Goal: Use online tool/utility

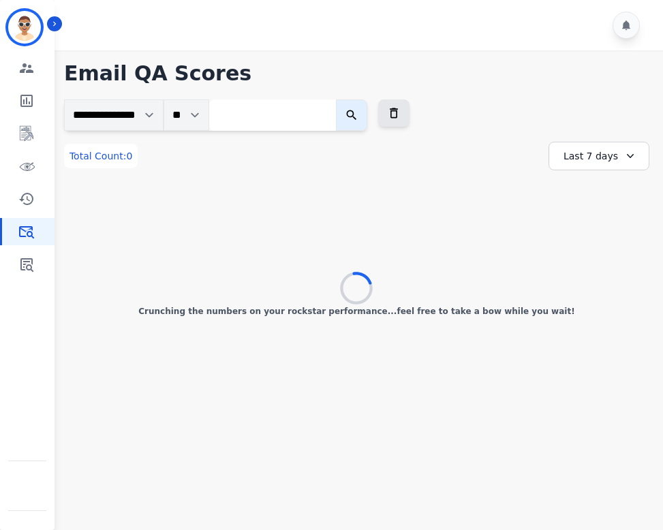
click at [526, 153] on div at bounding box center [527, 153] width 22 height 23
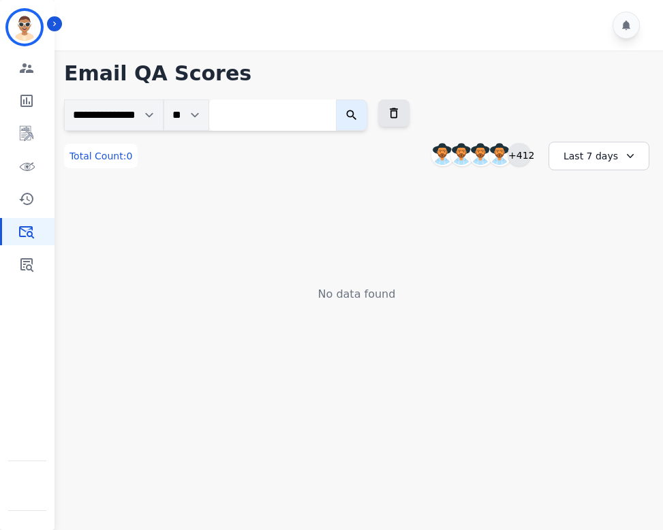
click at [524, 158] on div "+412" at bounding box center [519, 154] width 23 height 23
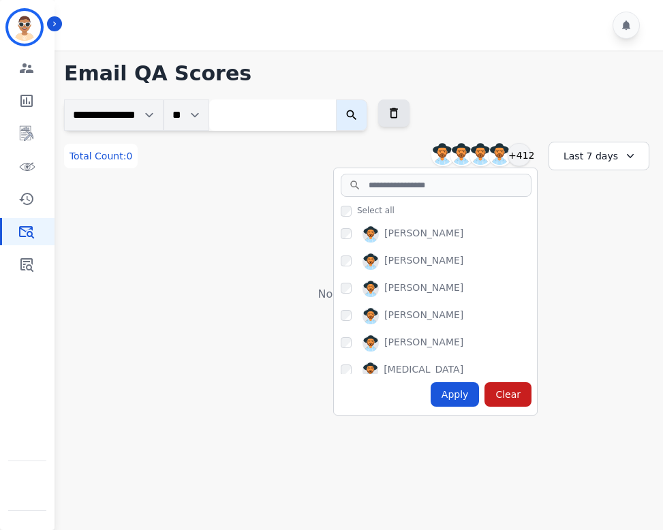
scroll to position [35, 0]
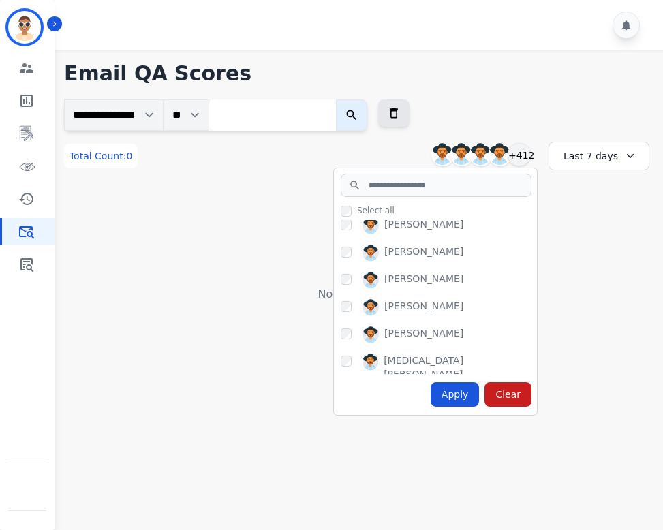
drag, startPoint x: 461, startPoint y: 276, endPoint x: 393, endPoint y: 280, distance: 67.6
click at [394, 282] on div "[PERSON_NAME]" at bounding box center [439, 283] width 196 height 22
drag, startPoint x: 459, startPoint y: 302, endPoint x: 382, endPoint y: 307, distance: 77.2
click at [382, 307] on div "[PERSON_NAME]" at bounding box center [439, 310] width 196 height 22
copy div "[PERSON_NAME]"
